Goal: Information Seeking & Learning: Learn about a topic

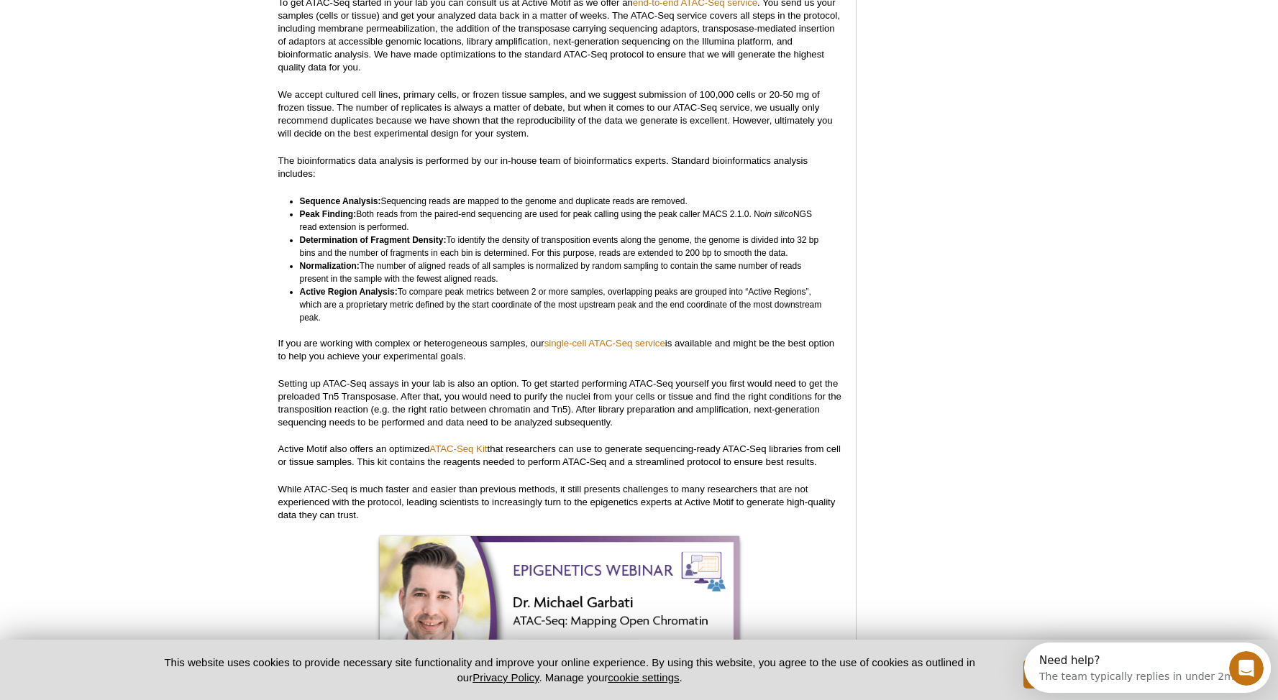
scroll to position [3868, 0]
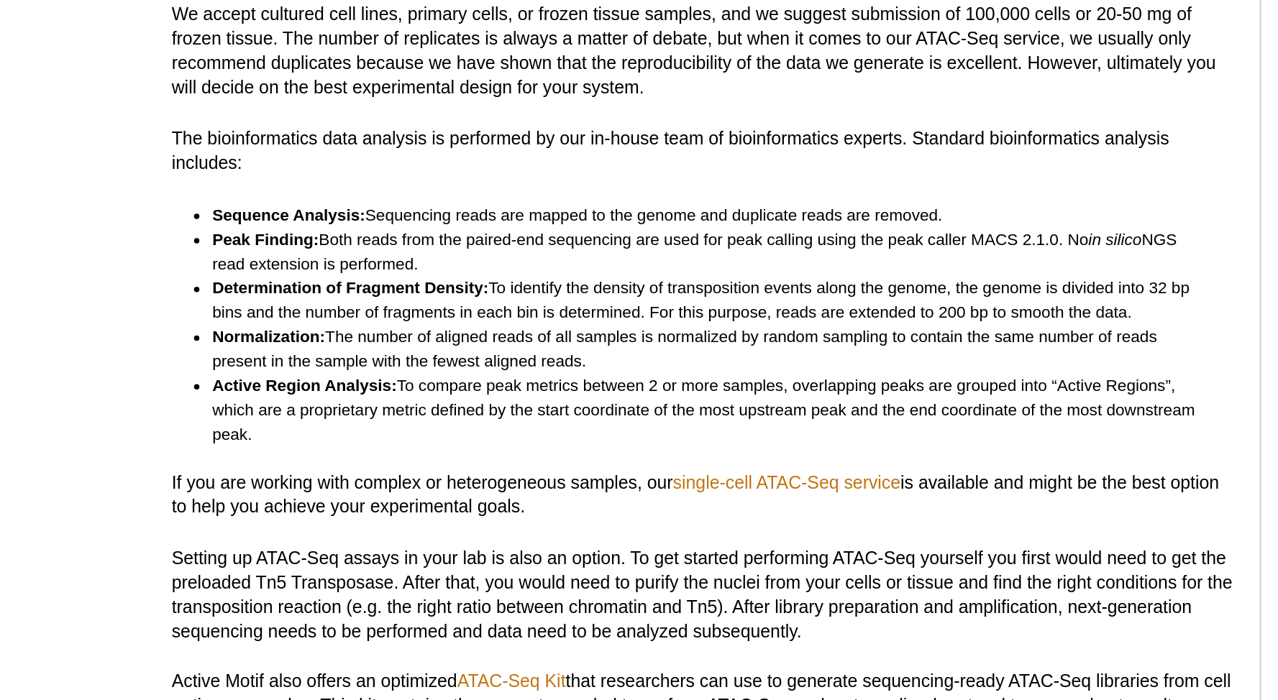
drag, startPoint x: 384, startPoint y: 163, endPoint x: 697, endPoint y: 165, distance: 312.8
click at [697, 184] on li "Sequence Analysis: Sequencing reads are mapped to the genome and duplicate read…" at bounding box center [564, 190] width 529 height 13
drag, startPoint x: 291, startPoint y: 172, endPoint x: 449, endPoint y: 173, distance: 158.9
click at [449, 184] on ul "Sequence Analysis: Sequencing reads are mapped to the genome and duplicate read…" at bounding box center [553, 248] width 550 height 129
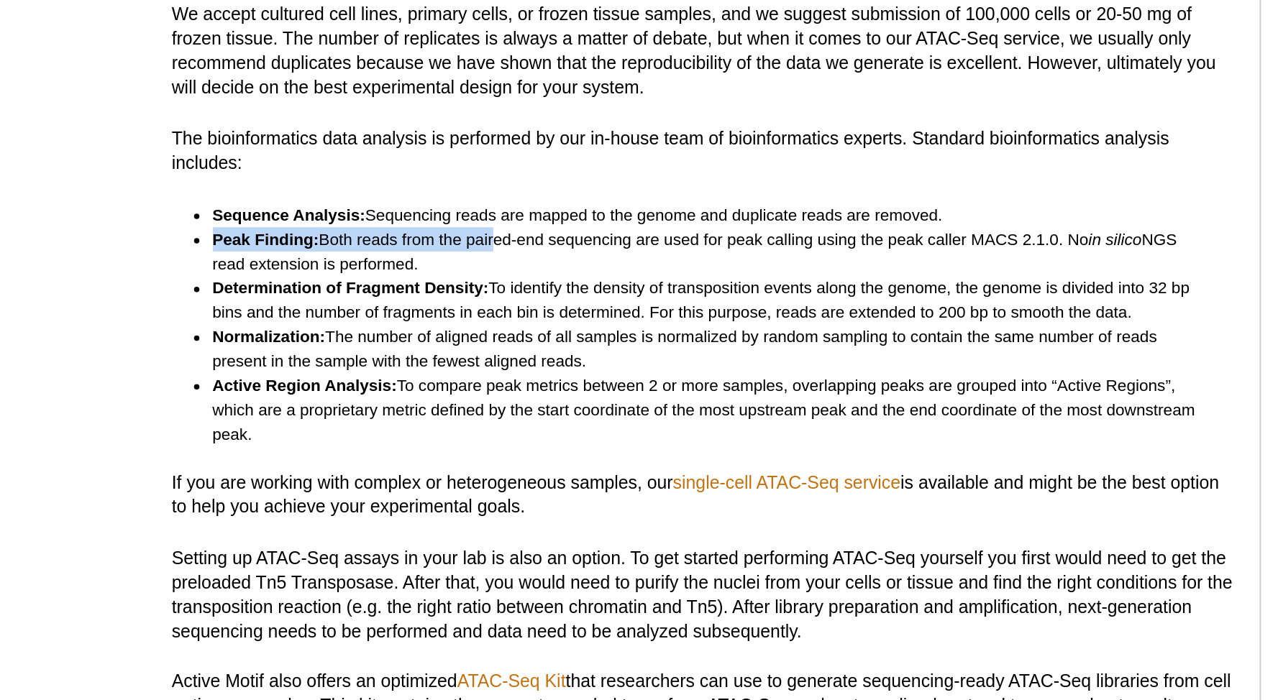
click at [449, 197] on li "Peak Finding: Both reads from the paired-end sequencing are used for peak calli…" at bounding box center [564, 210] width 529 height 26
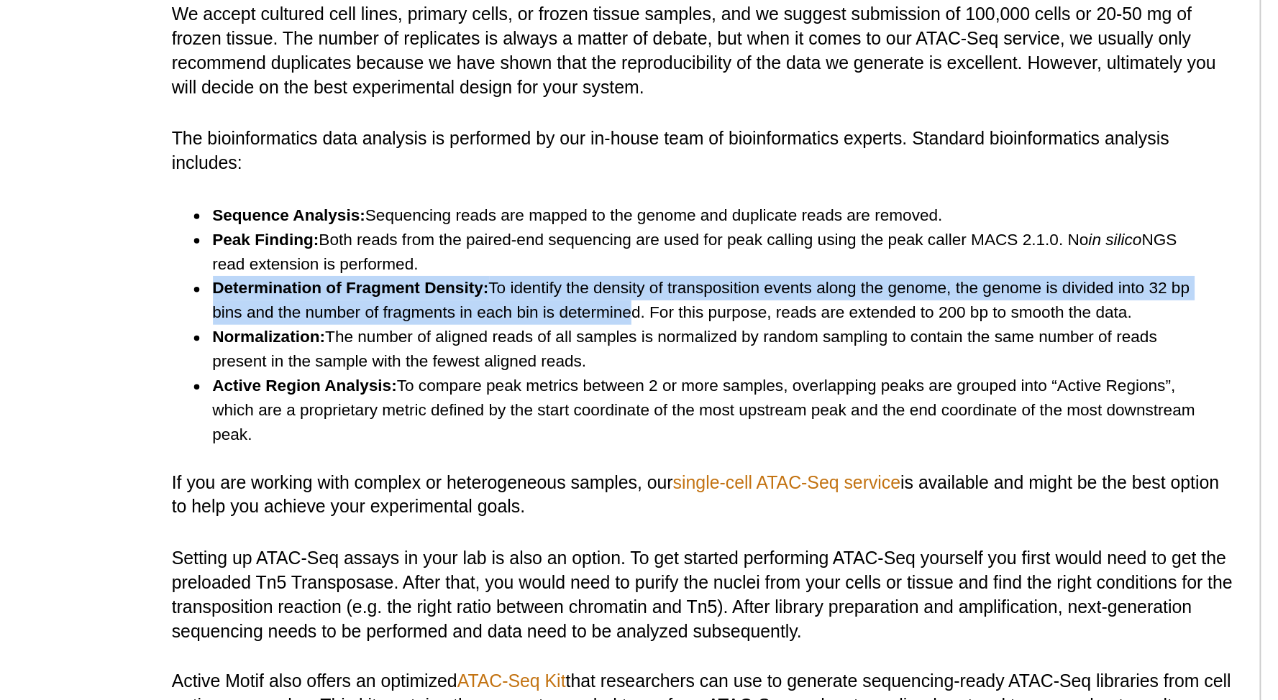
drag, startPoint x: 300, startPoint y: 204, endPoint x: 516, endPoint y: 209, distance: 215.8
click at [516, 223] on li "Determination of Fragment Density: To identify the density of transposition eve…" at bounding box center [564, 236] width 529 height 26
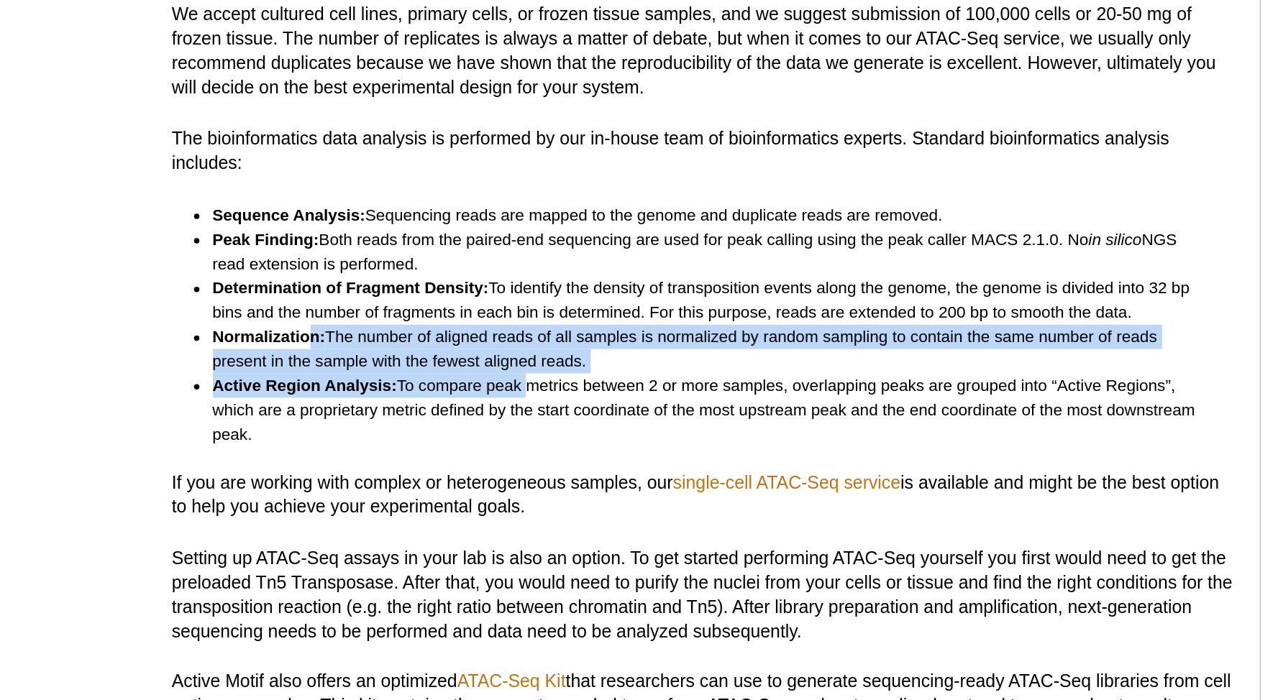
drag, startPoint x: 350, startPoint y: 234, endPoint x: 467, endPoint y: 250, distance: 117.6
click at [467, 250] on ul "Sequence Analysis: Sequencing reads are mapped to the genome and duplicate read…" at bounding box center [553, 248] width 550 height 129
click at [467, 275] on li "Active Region Analysis: To compare peak metrics between 2 or more samples, over…" at bounding box center [564, 294] width 529 height 39
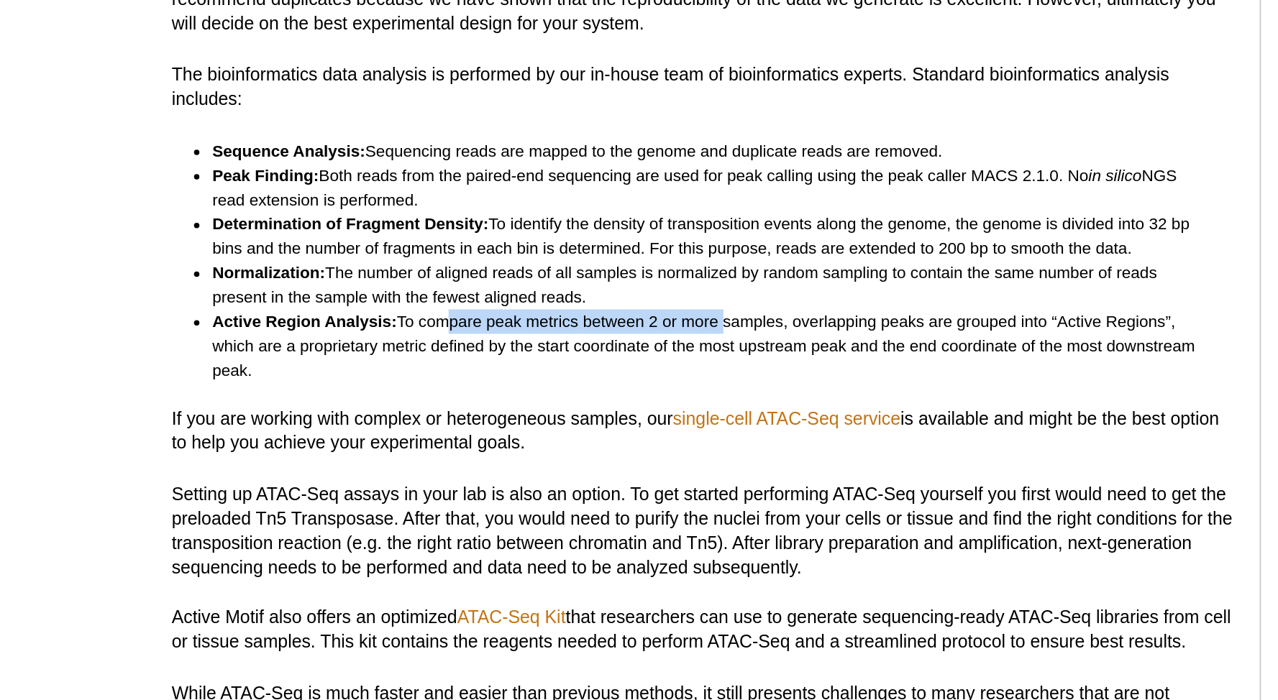
drag, startPoint x: 422, startPoint y: 255, endPoint x: 572, endPoint y: 251, distance: 149.6
click at [572, 275] on li "Active Region Analysis: To compare peak metrics between 2 or more samples, over…" at bounding box center [564, 294] width 529 height 39
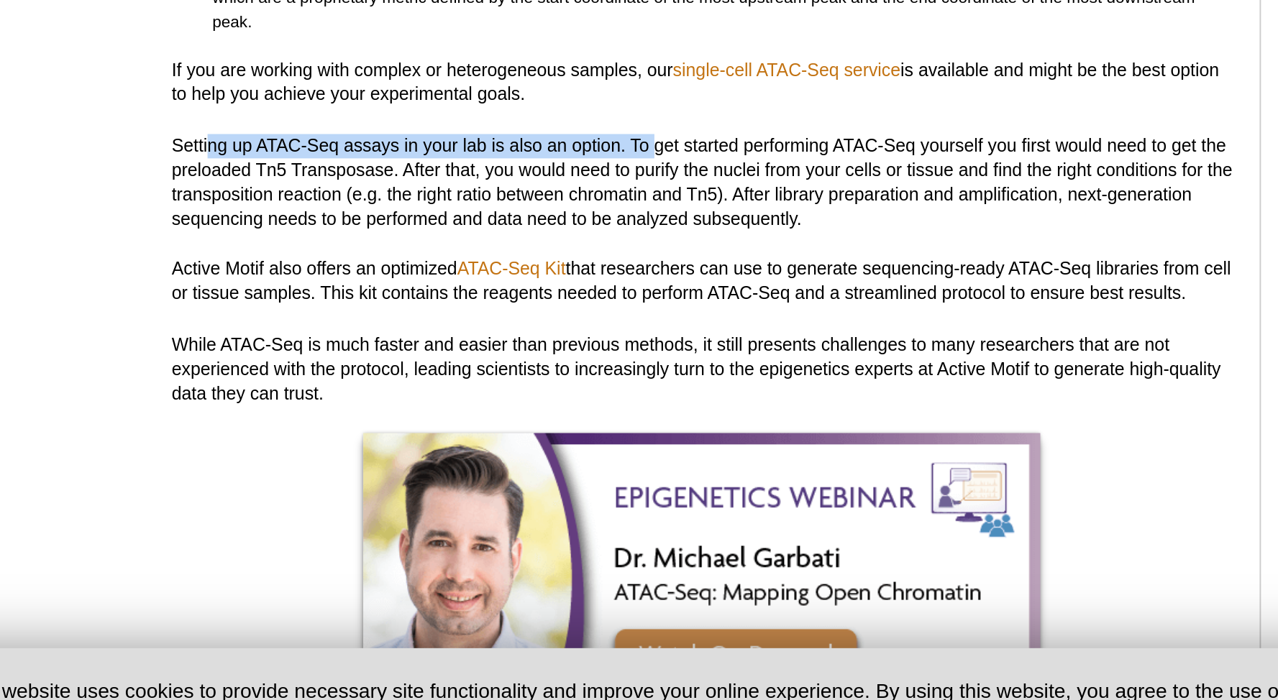
drag, startPoint x: 298, startPoint y: 349, endPoint x: 534, endPoint y: 347, distance: 235.1
click at [534, 367] on p "Setting up ATAC-Seq assays in your lab is also an option. To get started perfor…" at bounding box center [559, 393] width 563 height 52
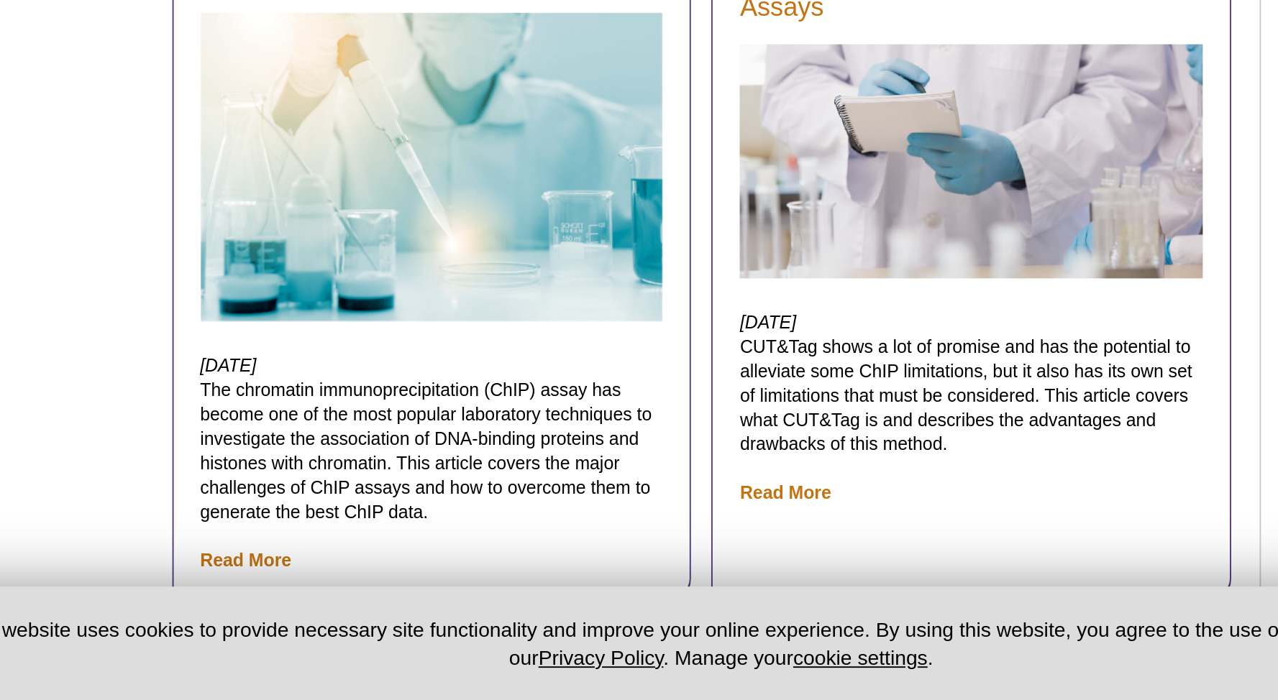
scroll to position [5005, 0]
